Goal: Task Accomplishment & Management: Complete application form

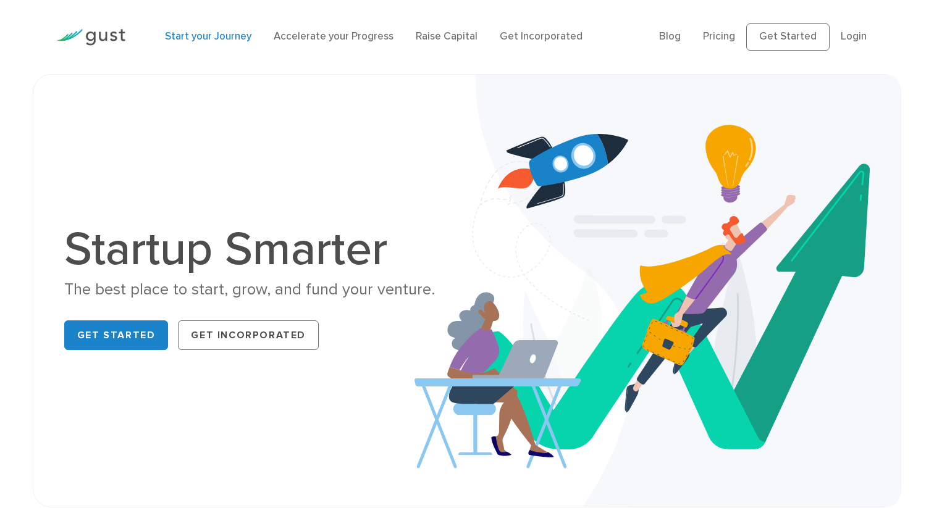
click at [232, 36] on link "Start your Journey" at bounding box center [208, 36] width 86 height 12
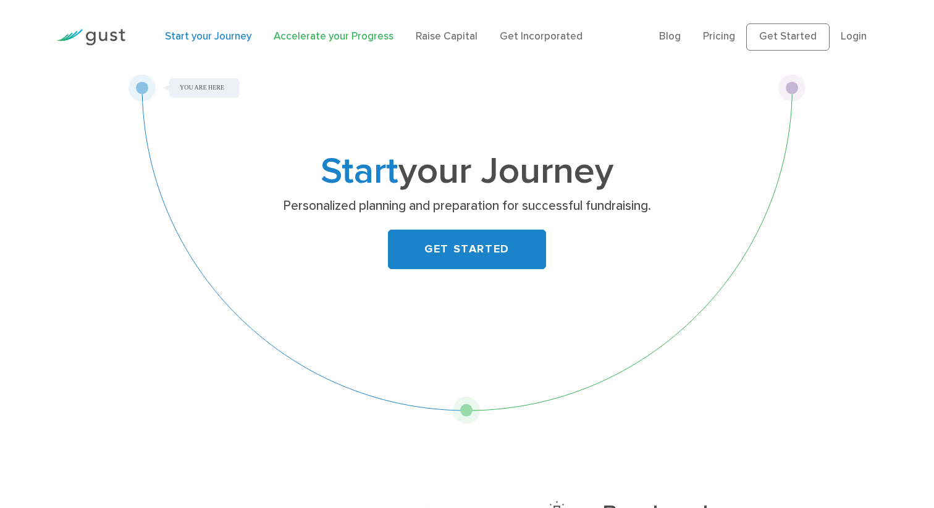
click at [368, 32] on link "Accelerate your Progress" at bounding box center [334, 36] width 120 height 12
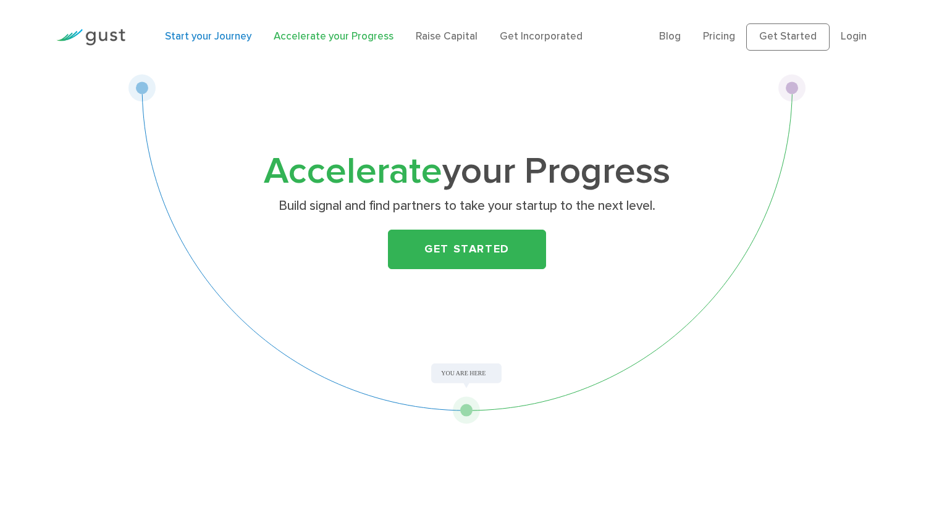
click at [227, 38] on link "Start your Journey" at bounding box center [208, 36] width 86 height 12
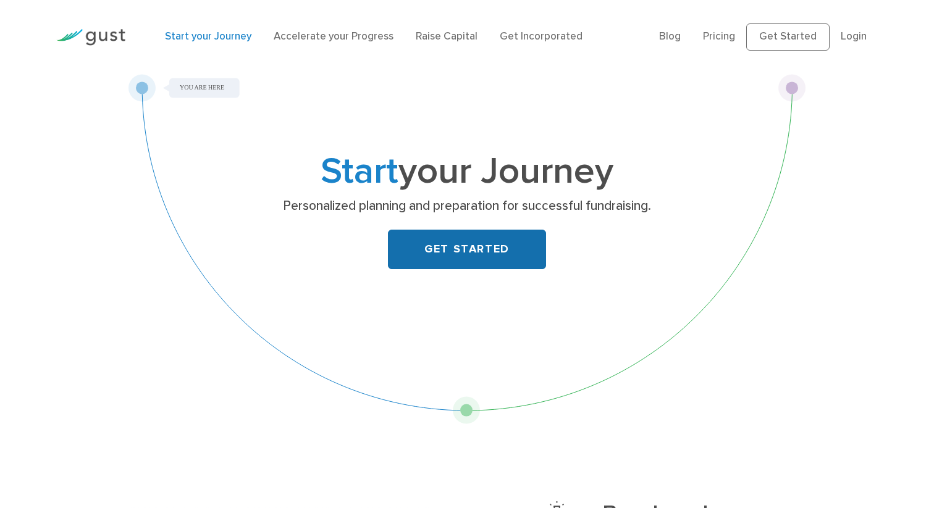
click at [480, 245] on link "GET STARTED" at bounding box center [467, 250] width 158 height 40
